Goal: Transaction & Acquisition: Purchase product/service

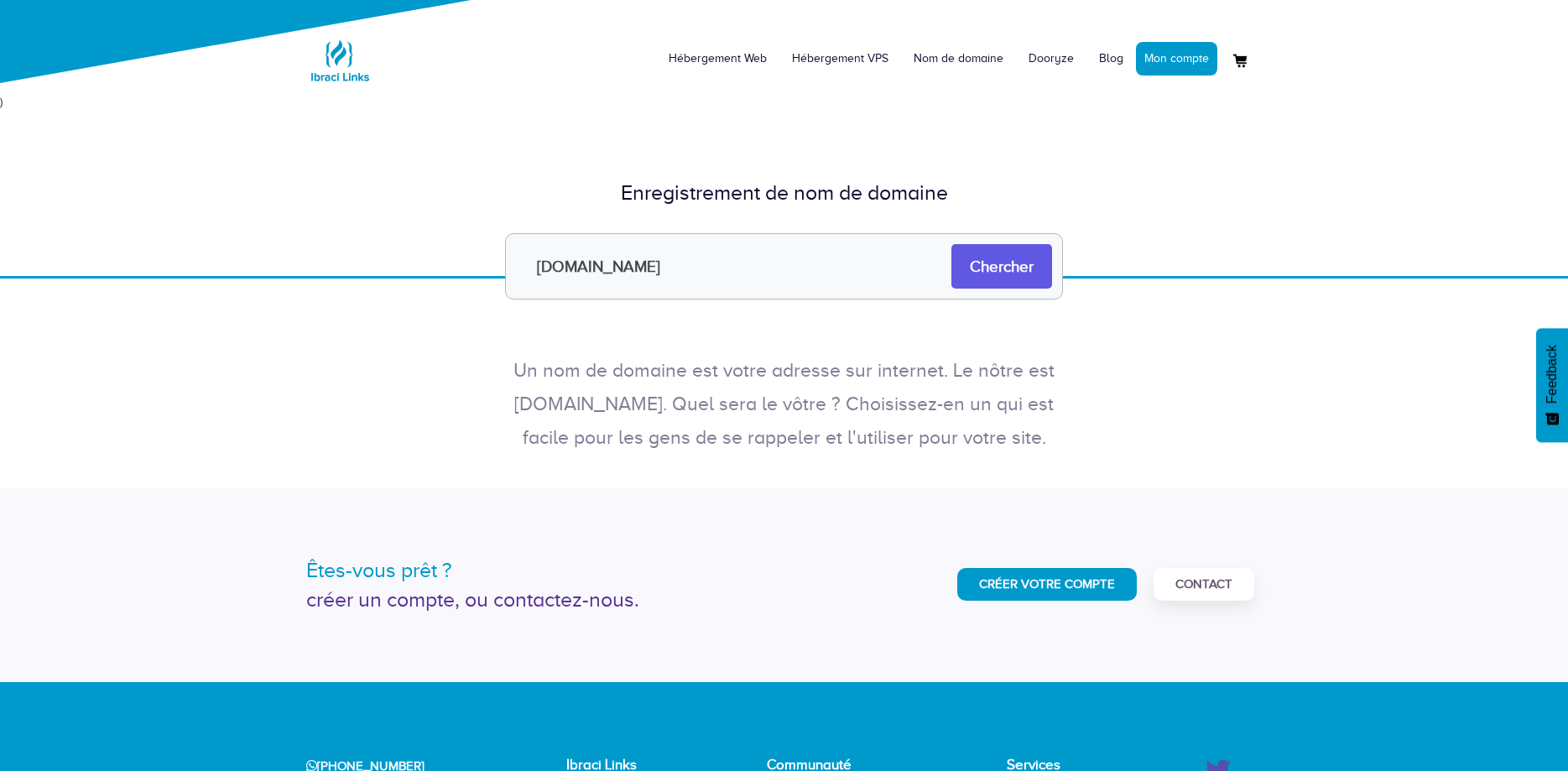
type input "[DOMAIN_NAME]"
click at [981, 275] on input "Chercher" at bounding box center [1002, 266] width 100 height 44
click at [732, 277] on input "[DOMAIN_NAME]" at bounding box center [784, 266] width 558 height 66
click at [1033, 274] on input "Chercher" at bounding box center [1002, 266] width 100 height 44
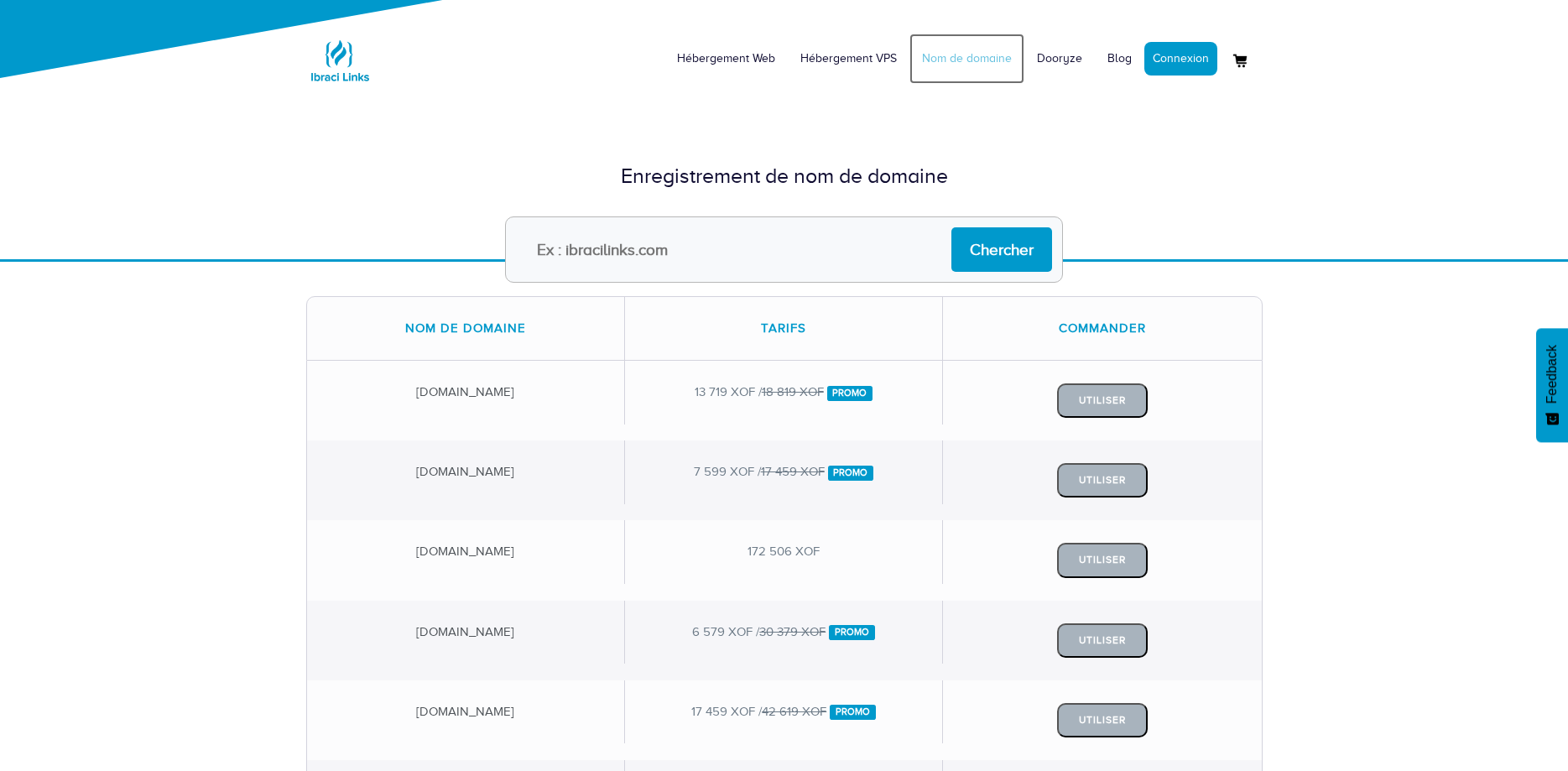
click at [958, 49] on link "Nom de domaine" at bounding box center [967, 58] width 115 height 50
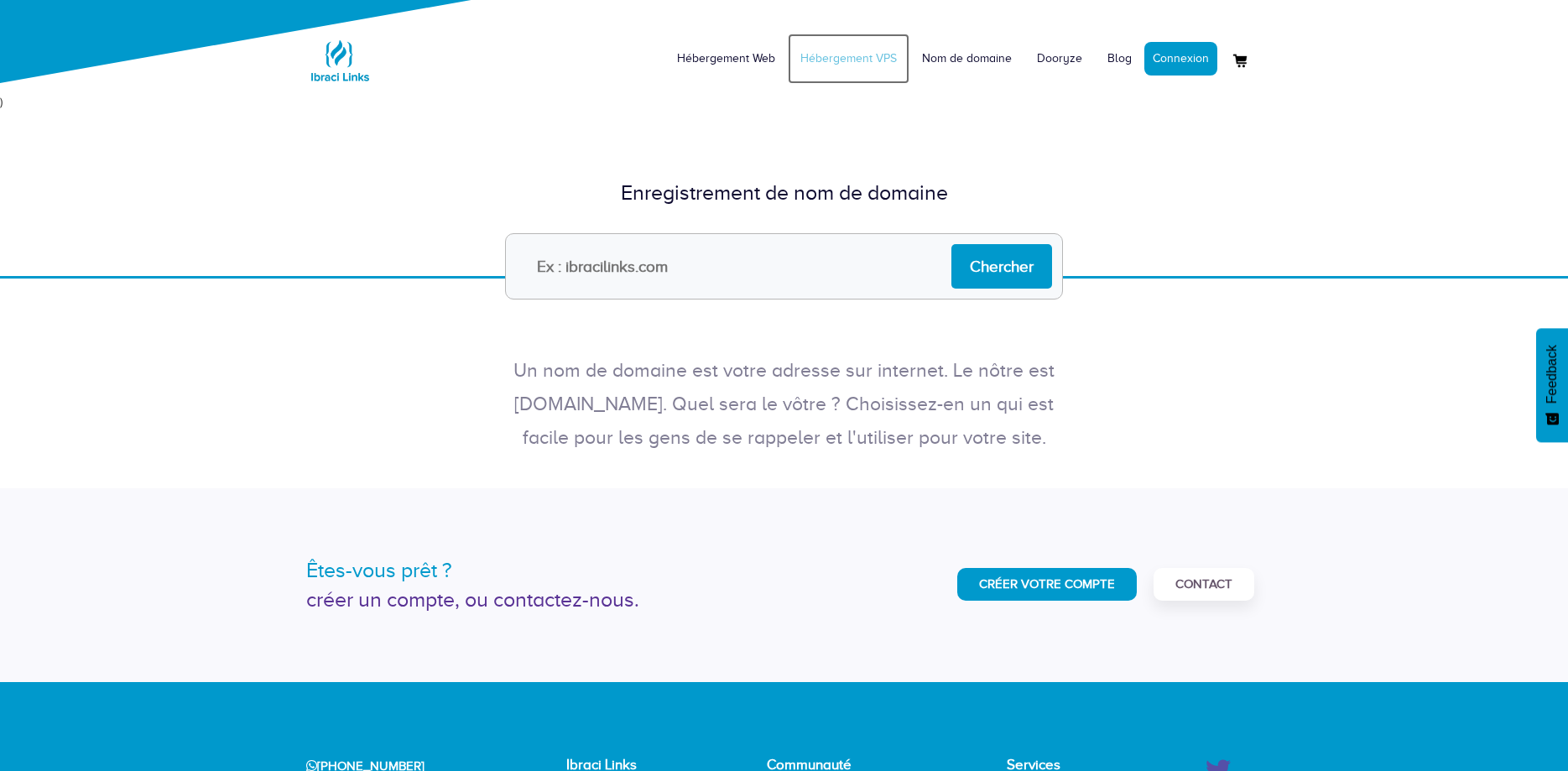
click at [820, 61] on link "Hébergement VPS" at bounding box center [849, 58] width 122 height 50
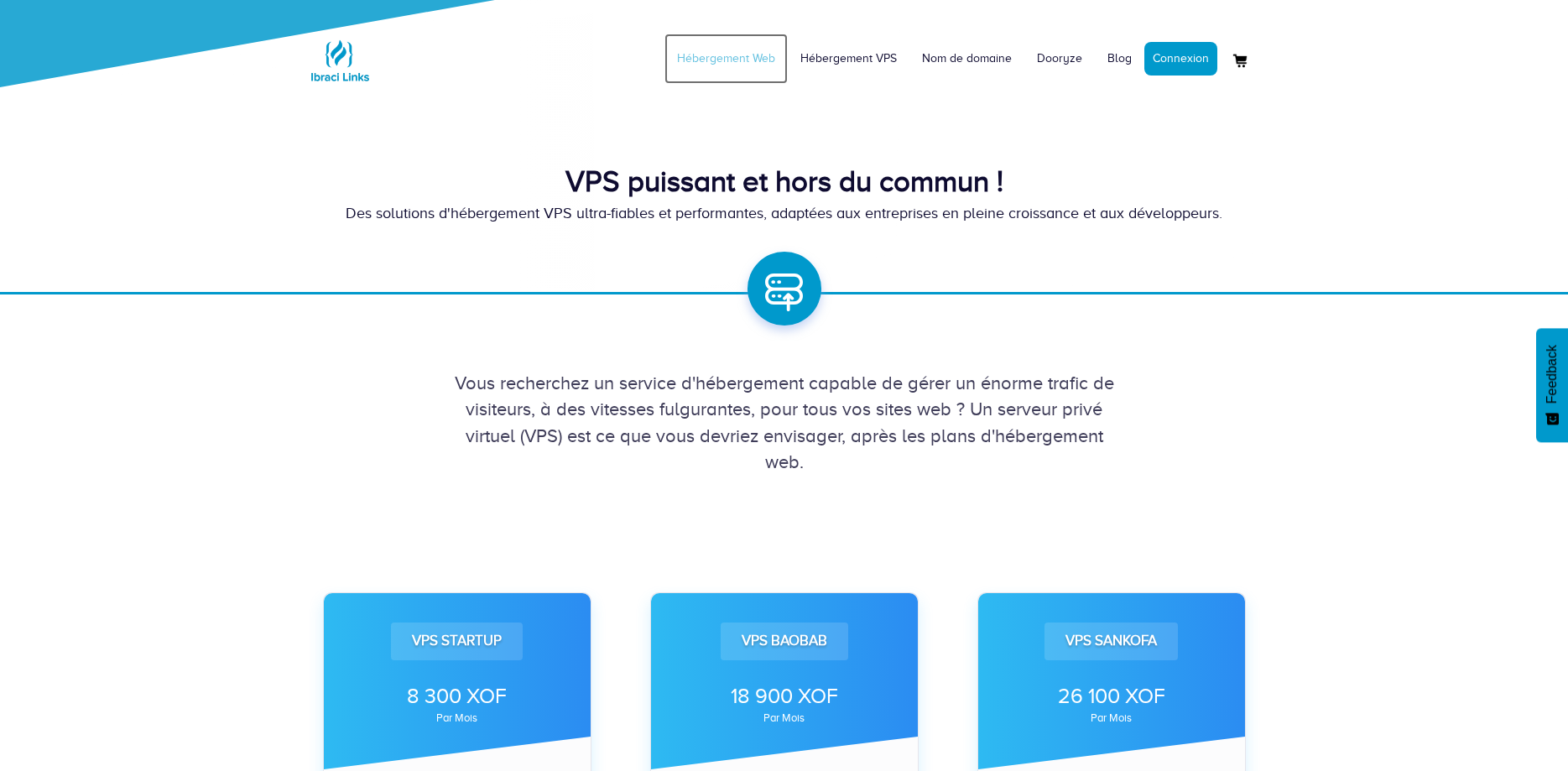
click at [745, 60] on link "Hébergement Web" at bounding box center [725, 58] width 123 height 50
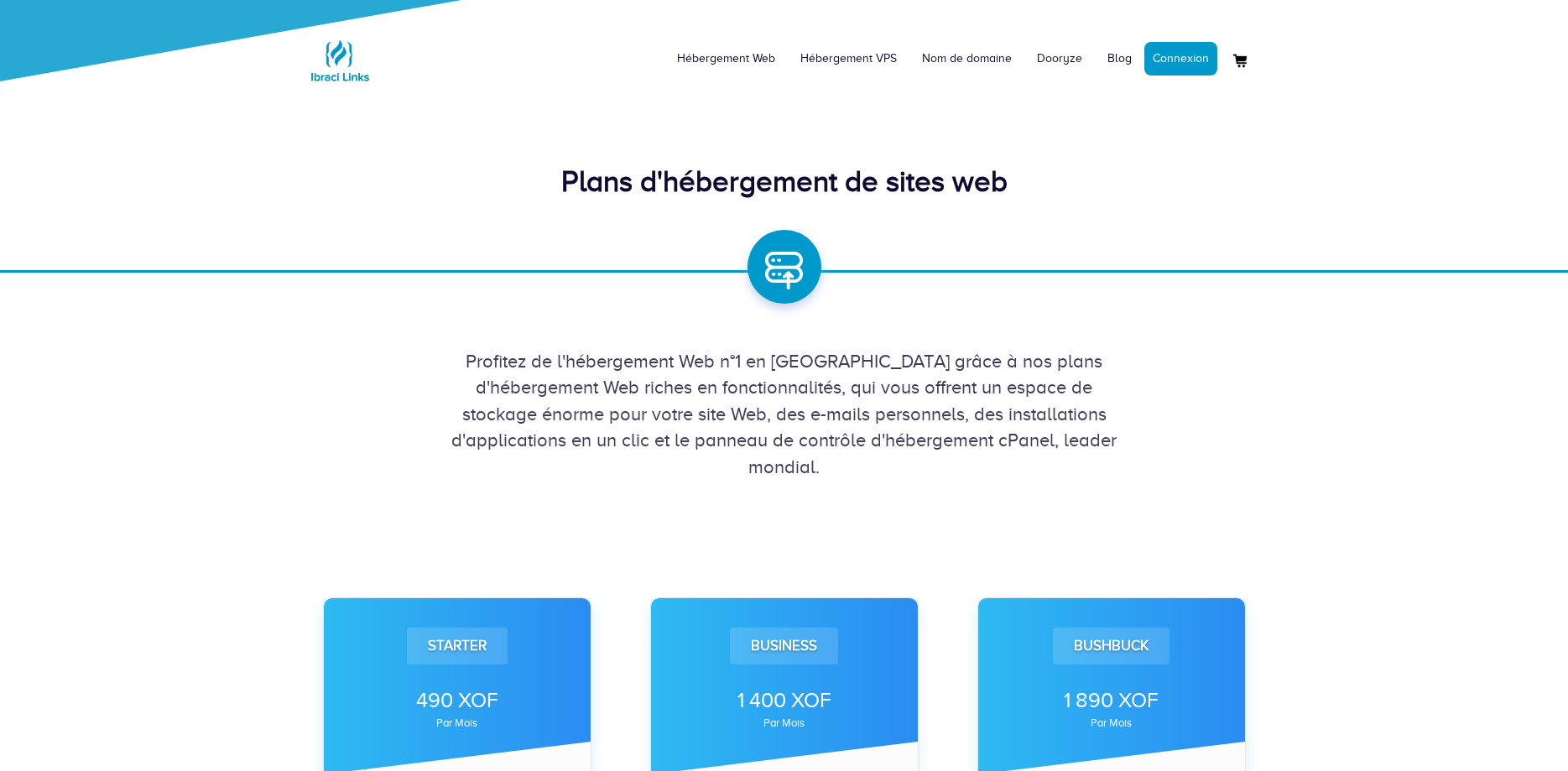
scroll to position [536, 0]
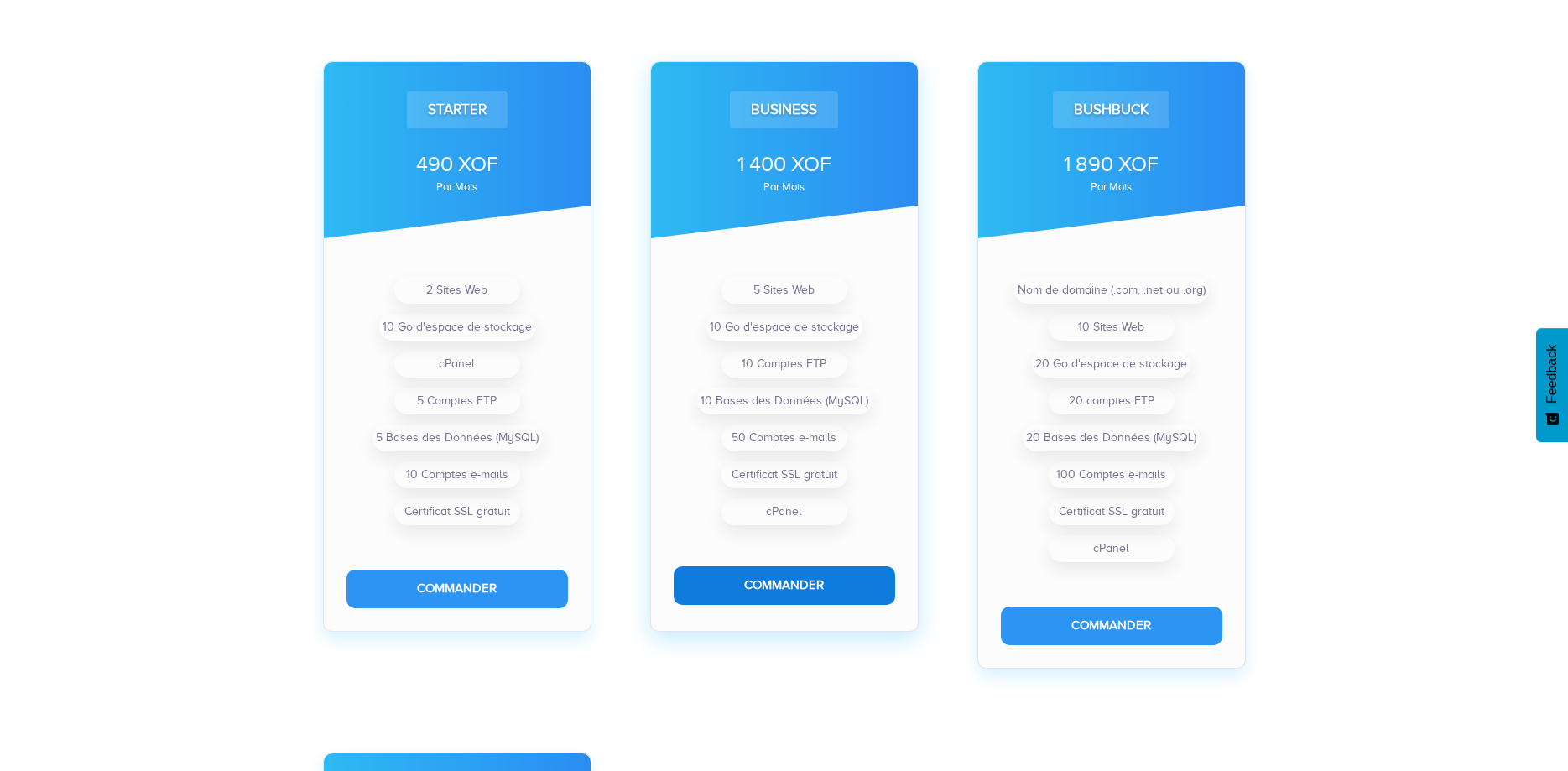
click at [775, 592] on button "Commander" at bounding box center [784, 585] width 221 height 37
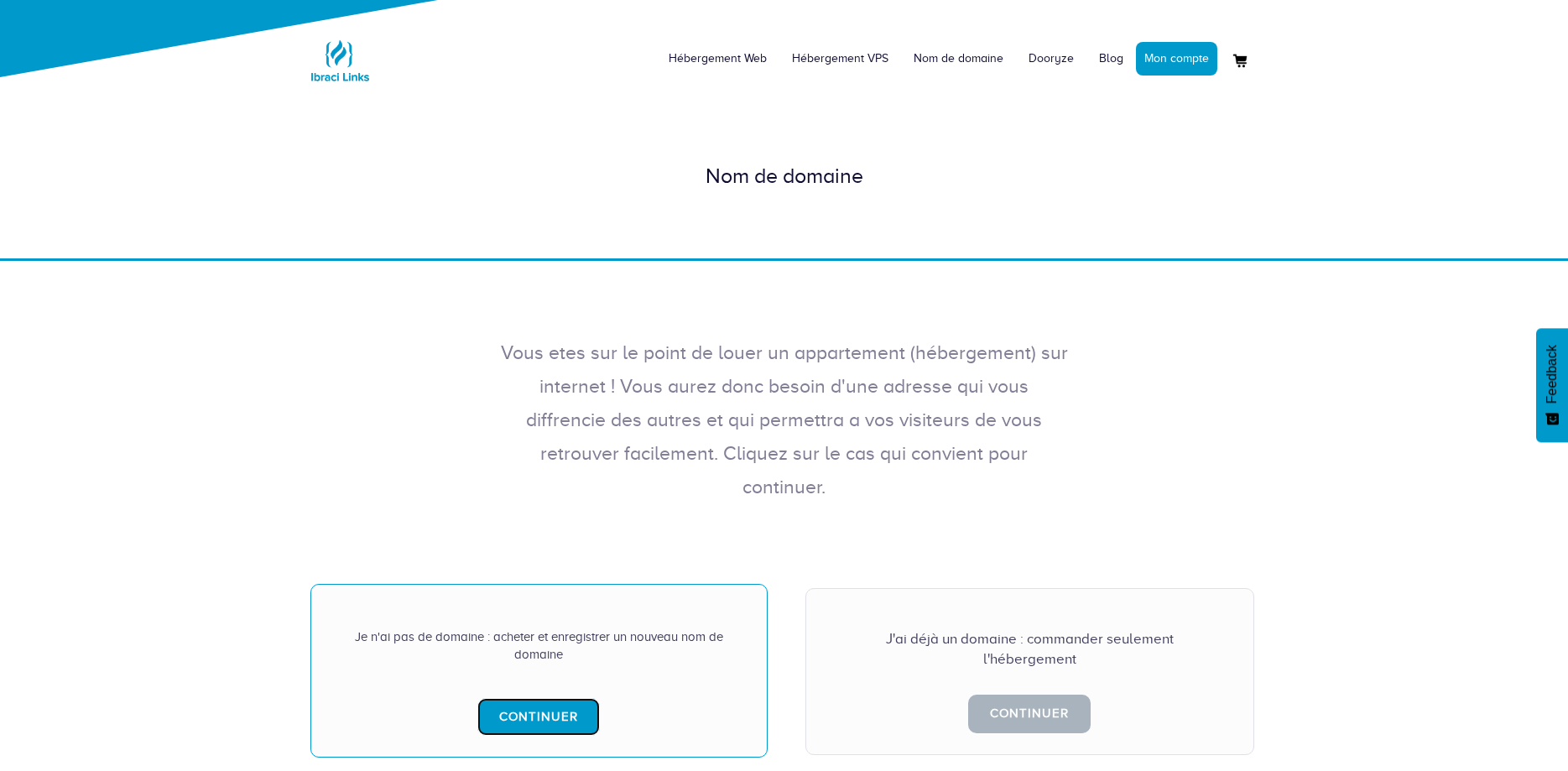
click at [545, 698] on link "Continuer" at bounding box center [538, 717] width 122 height 37
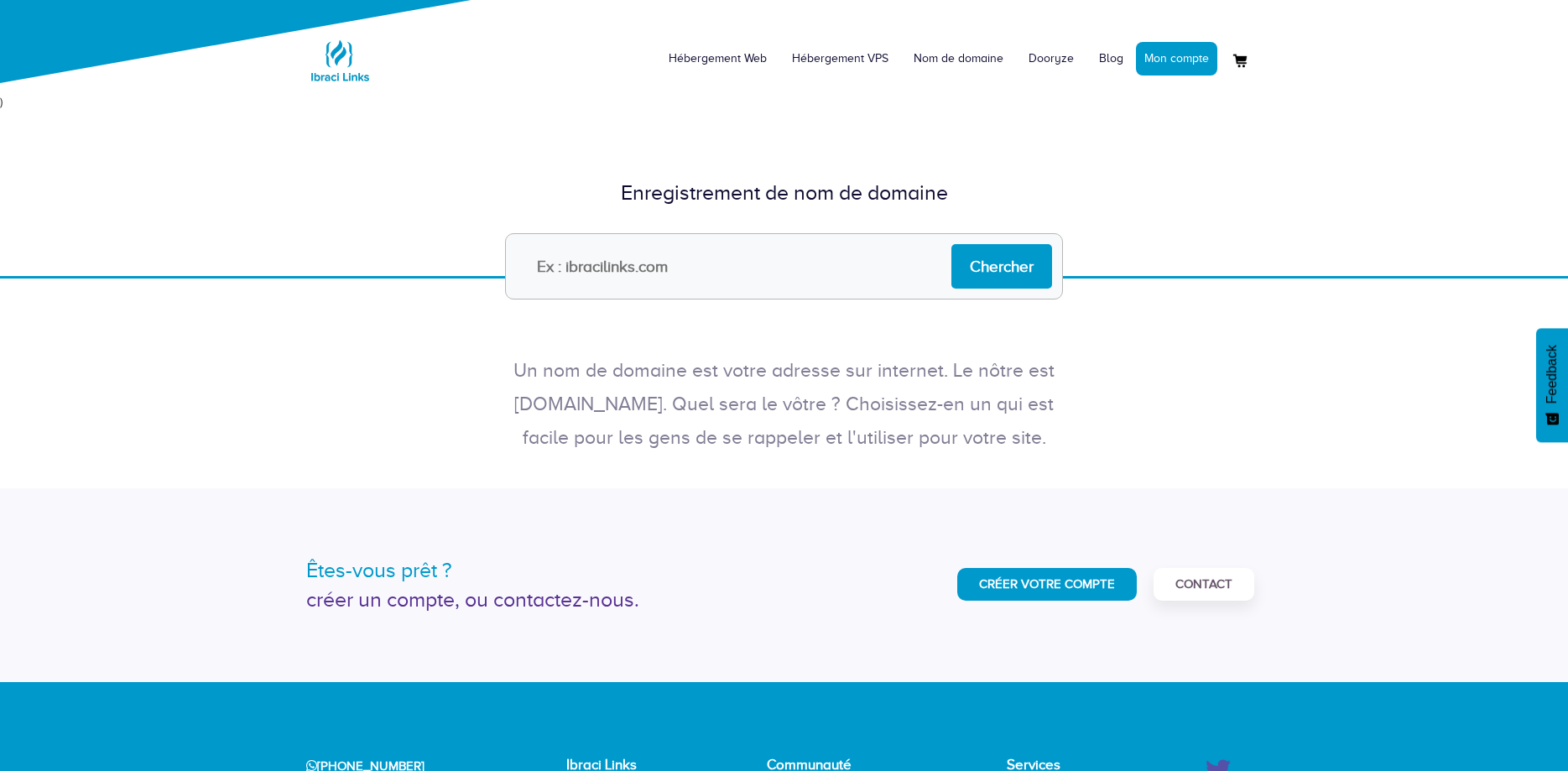
click at [697, 270] on input "text" at bounding box center [784, 266] width 558 height 66
type input "[DOMAIN_NAME]"
click at [1007, 261] on input "Chercher" at bounding box center [1002, 266] width 100 height 44
